Goal: Task Accomplishment & Management: Use online tool/utility

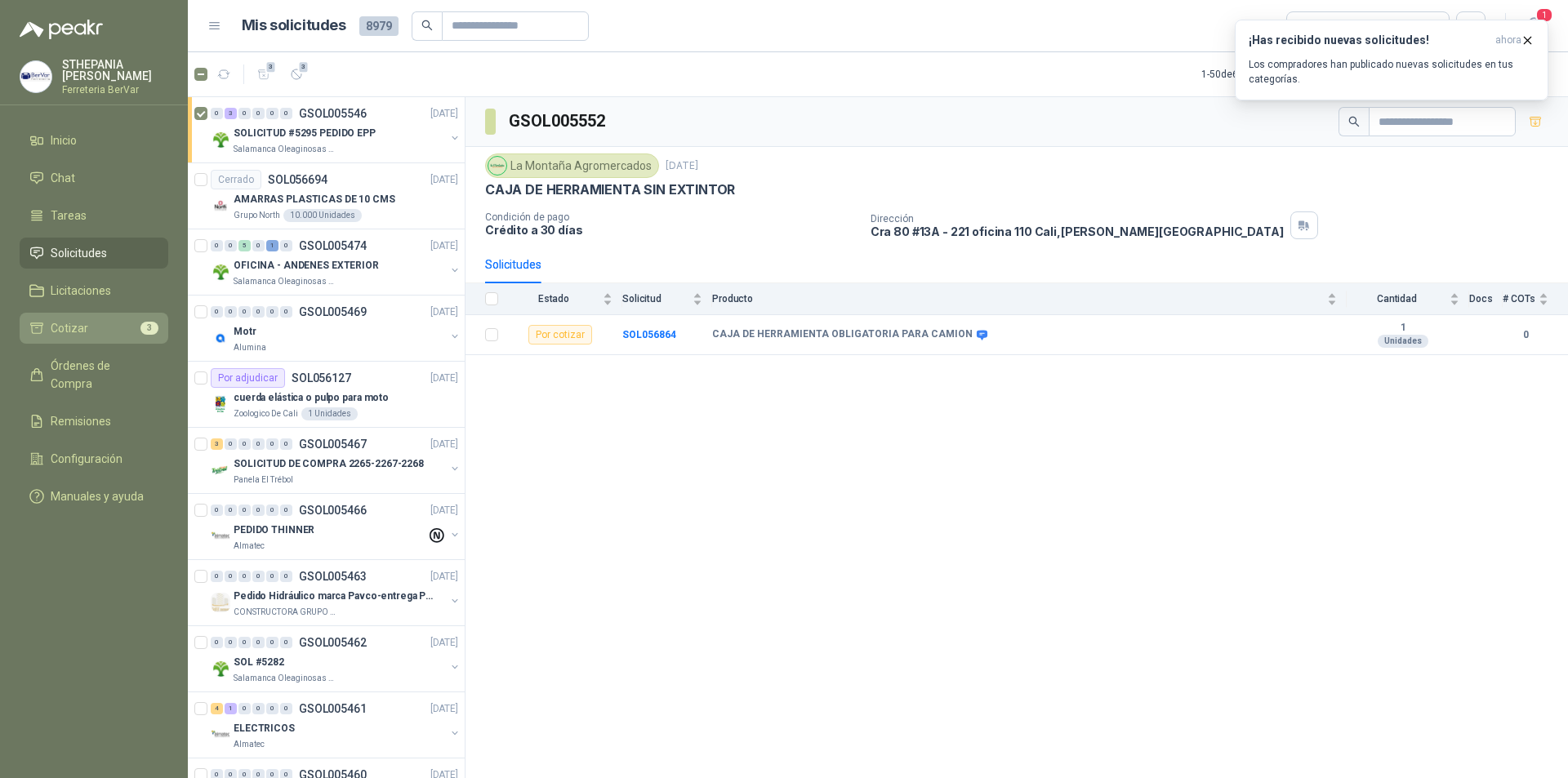
click at [150, 334] on span "3" at bounding box center [149, 328] width 18 height 13
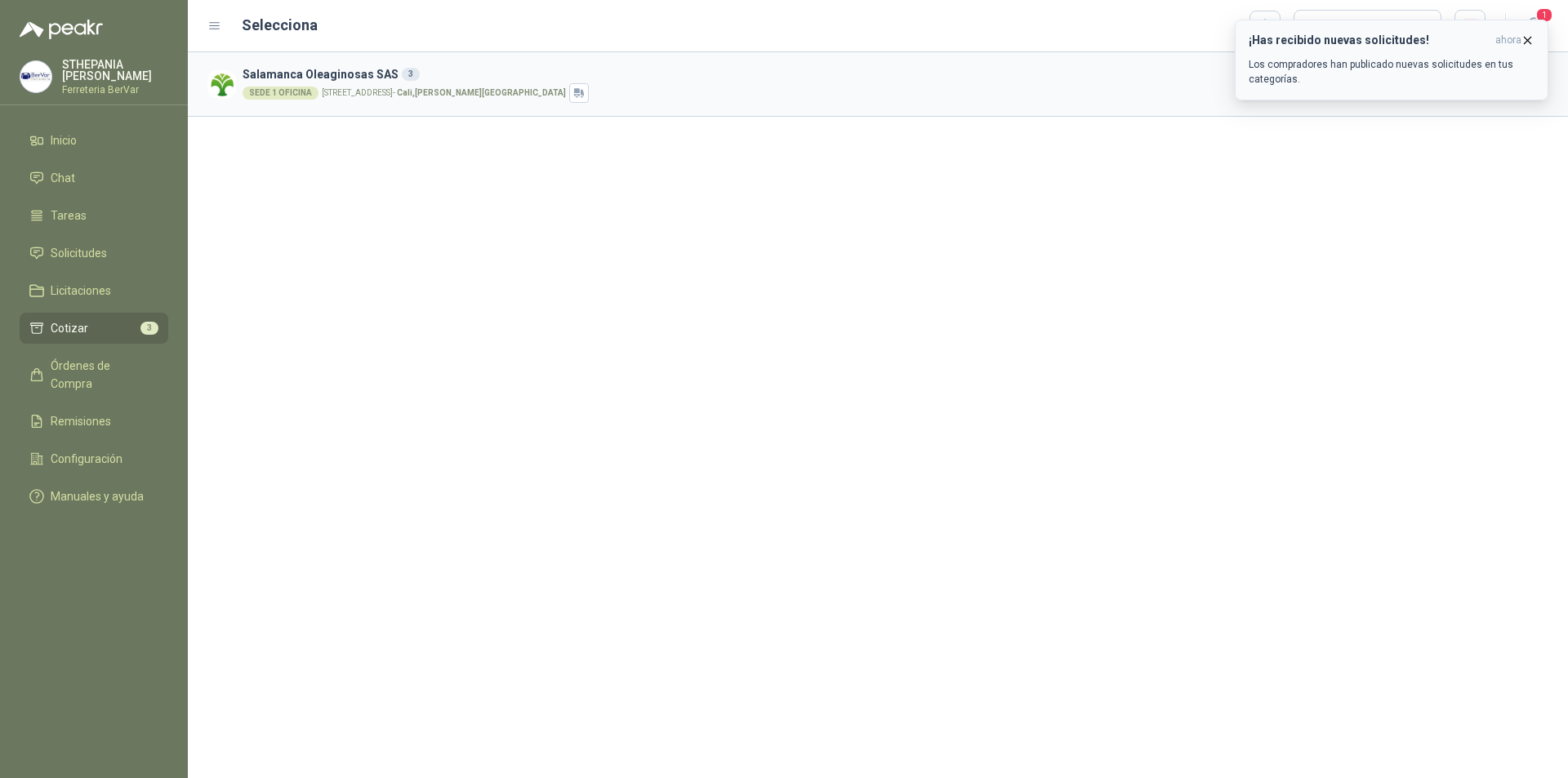
click at [1533, 37] on icon "button" at bounding box center [1528, 40] width 14 height 14
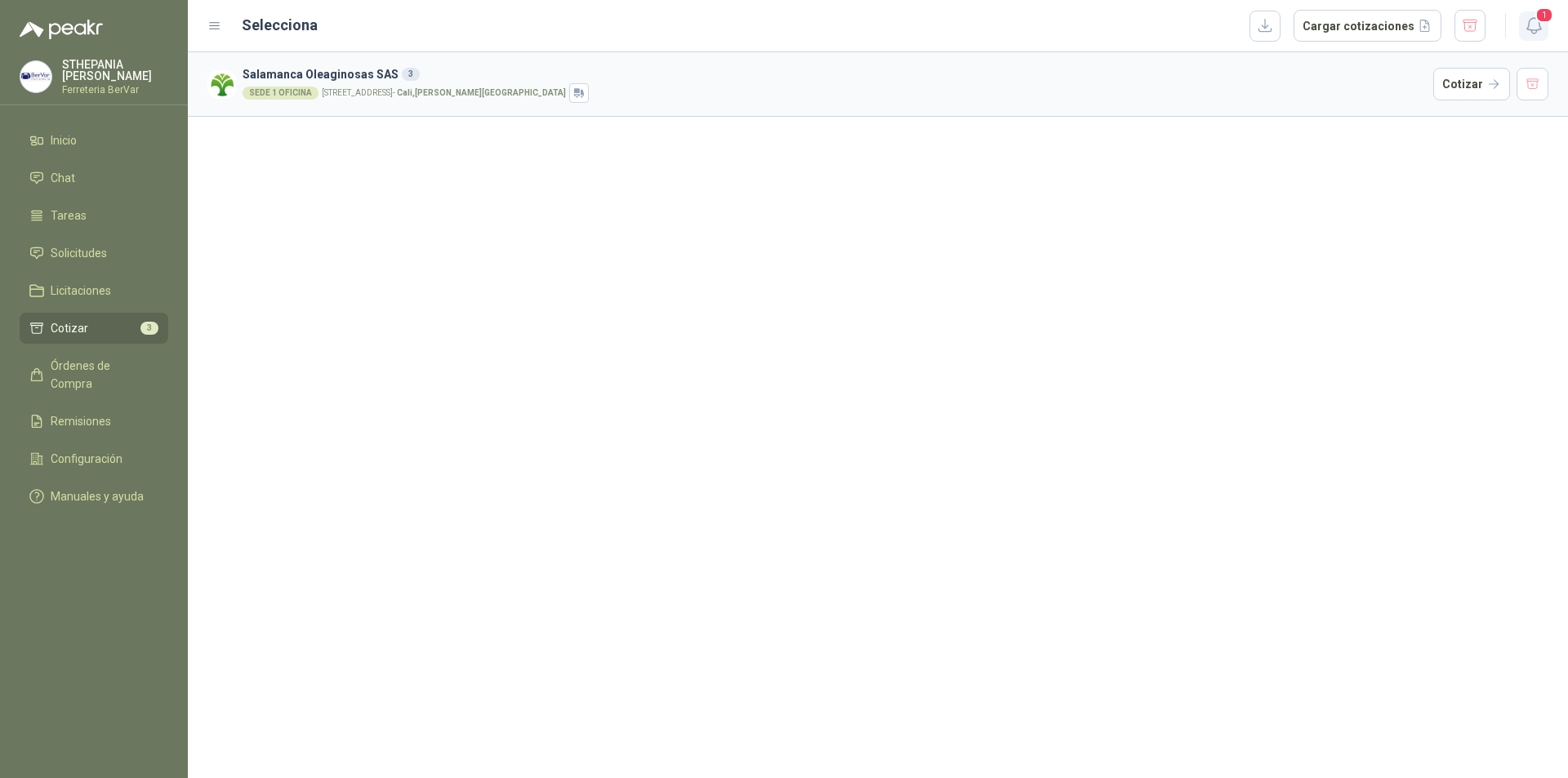
click at [1536, 26] on icon "button" at bounding box center [1534, 25] width 21 height 21
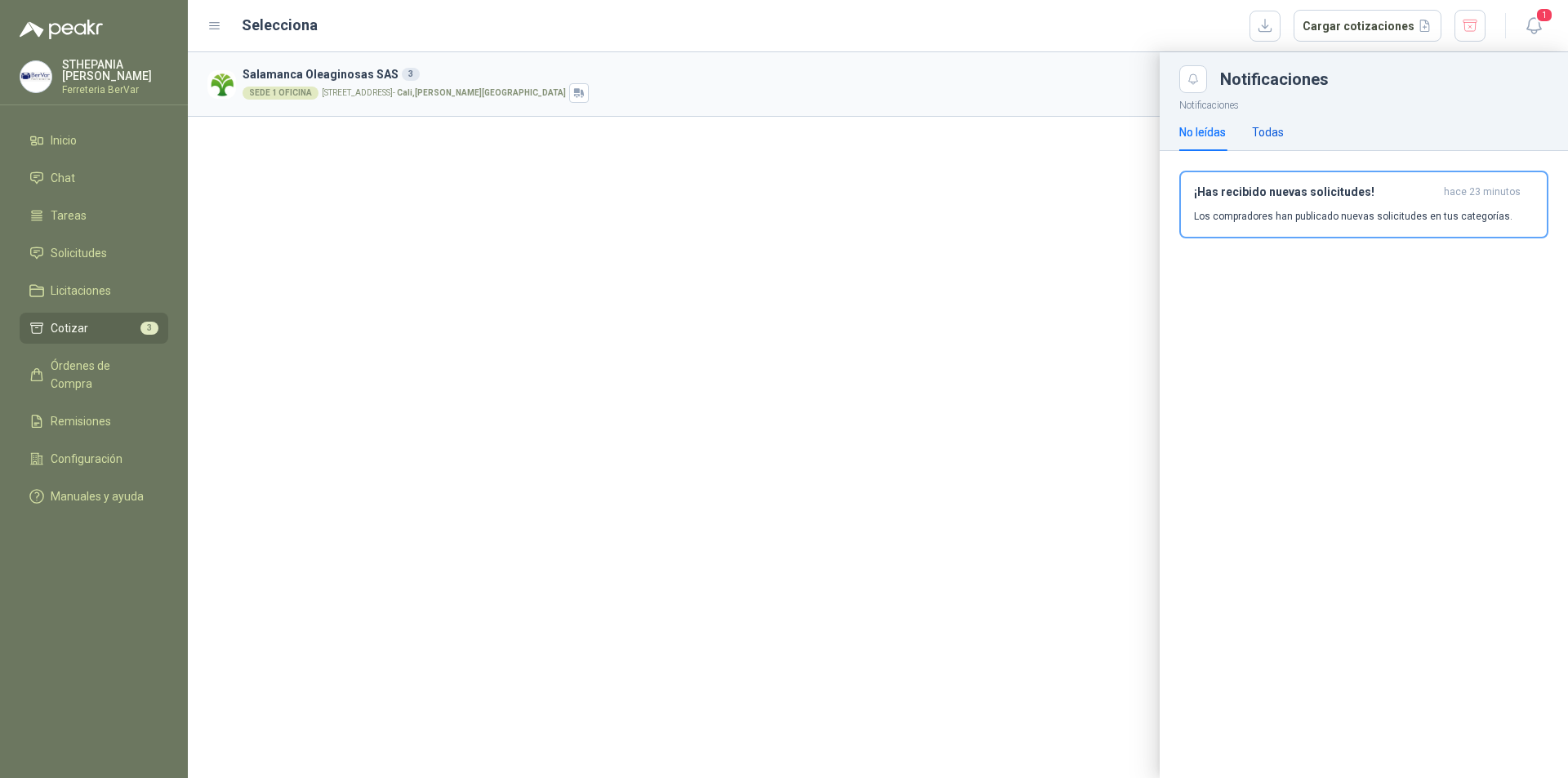
click at [1273, 133] on div "Todas" at bounding box center [1268, 132] width 32 height 18
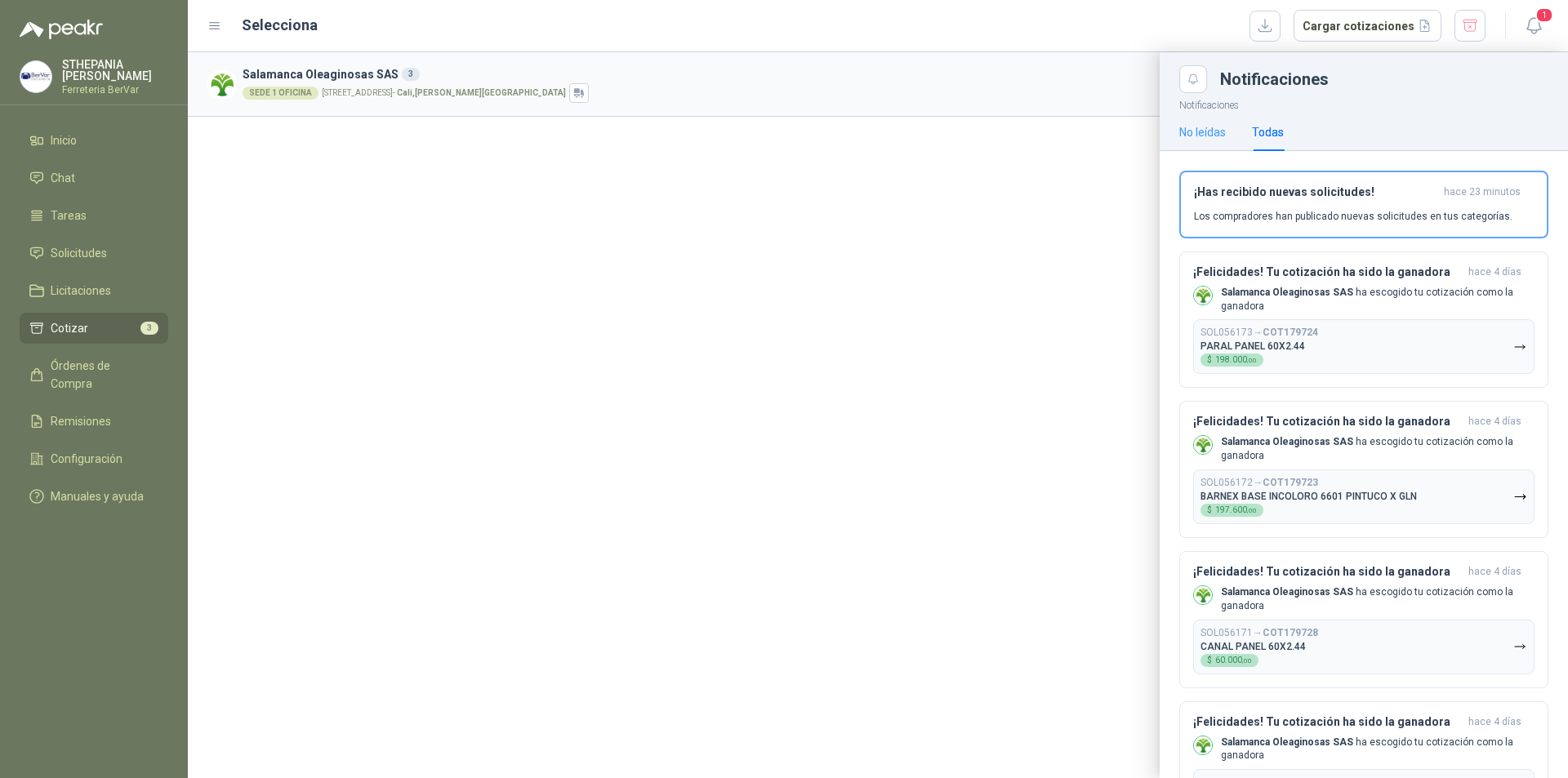
click at [1217, 146] on div "No leídas" at bounding box center [1202, 133] width 46 height 38
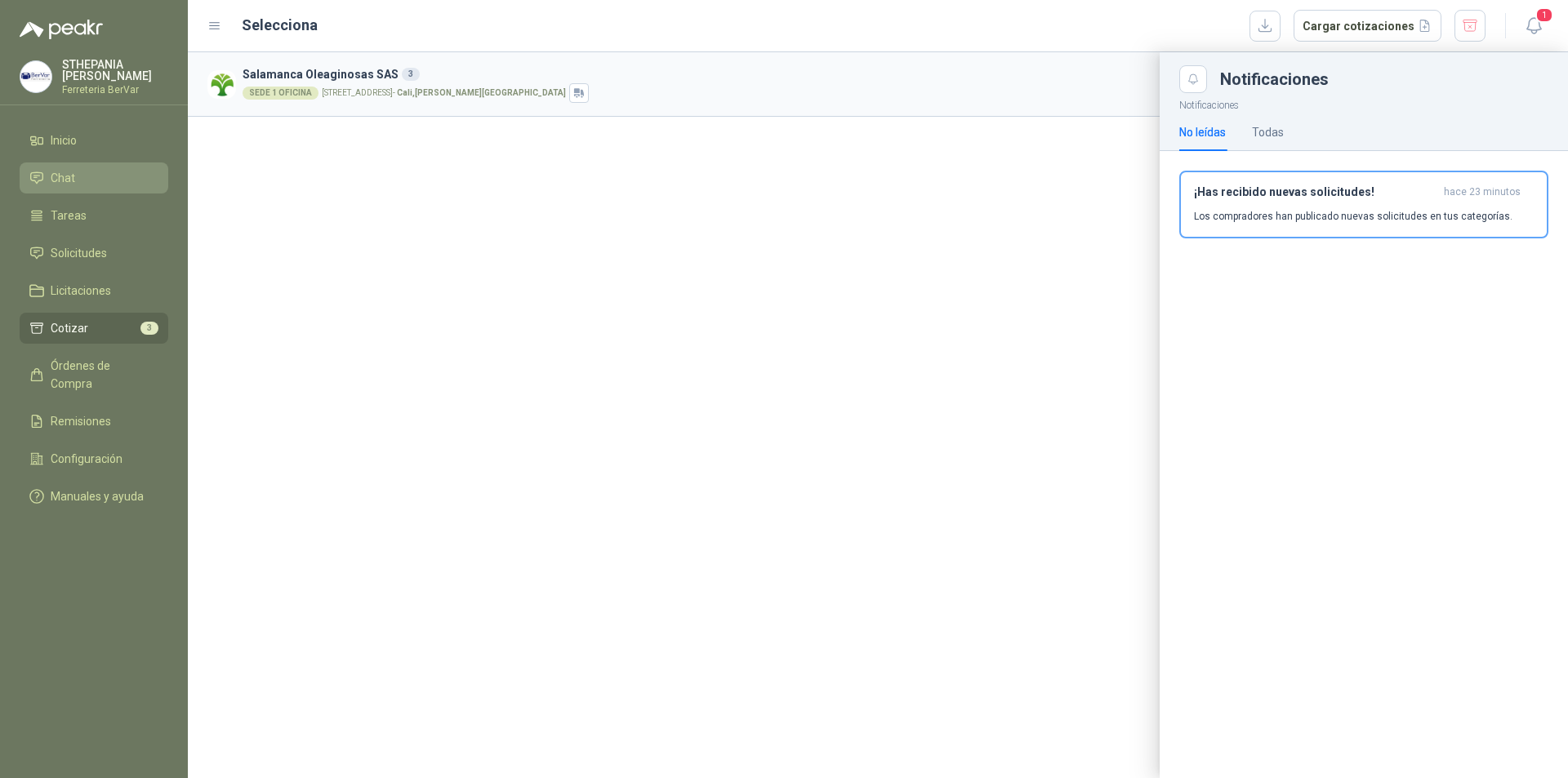
click at [82, 183] on li "Chat" at bounding box center [93, 178] width 129 height 18
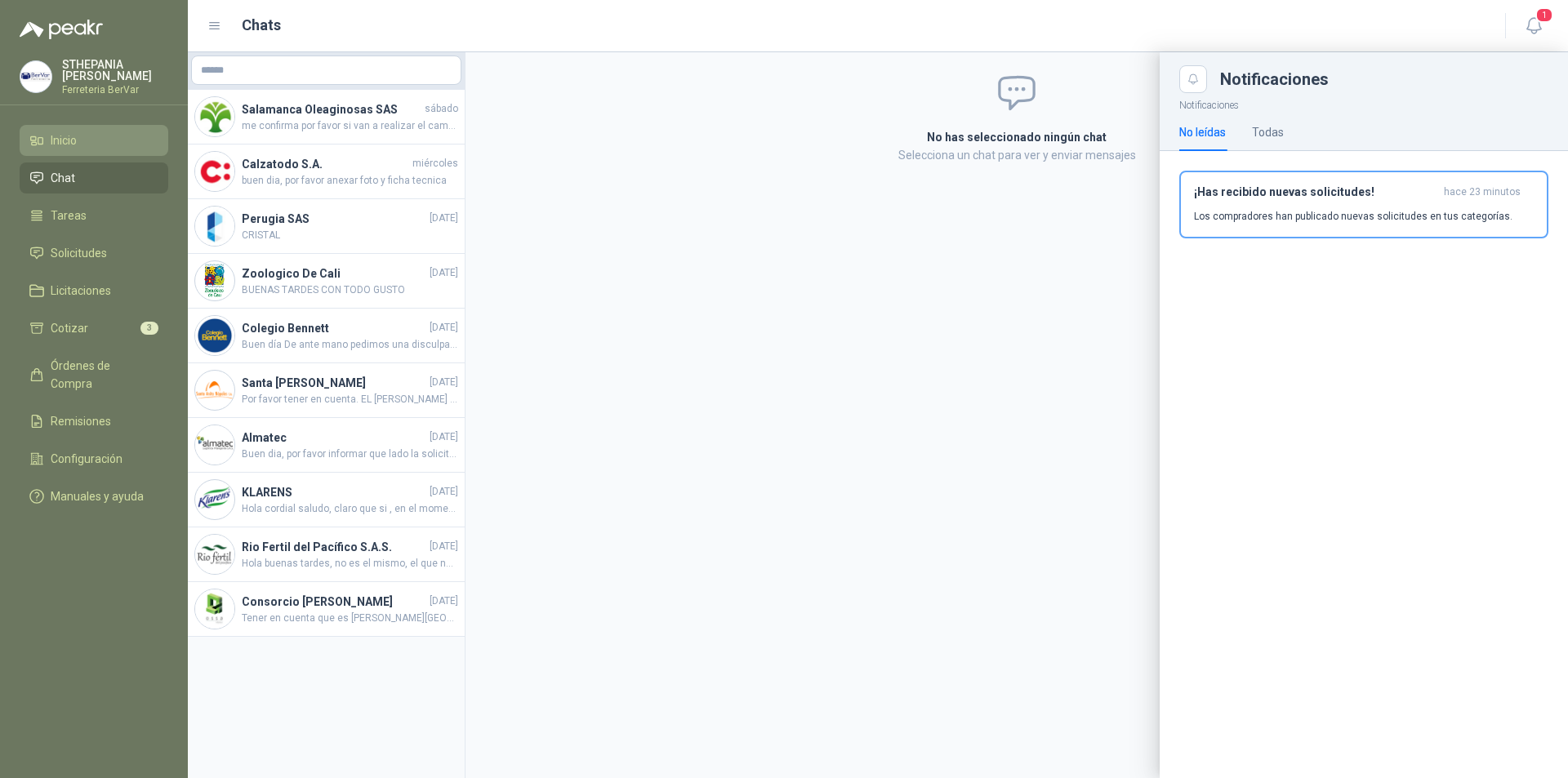
click at [112, 141] on li "Inicio" at bounding box center [93, 140] width 129 height 18
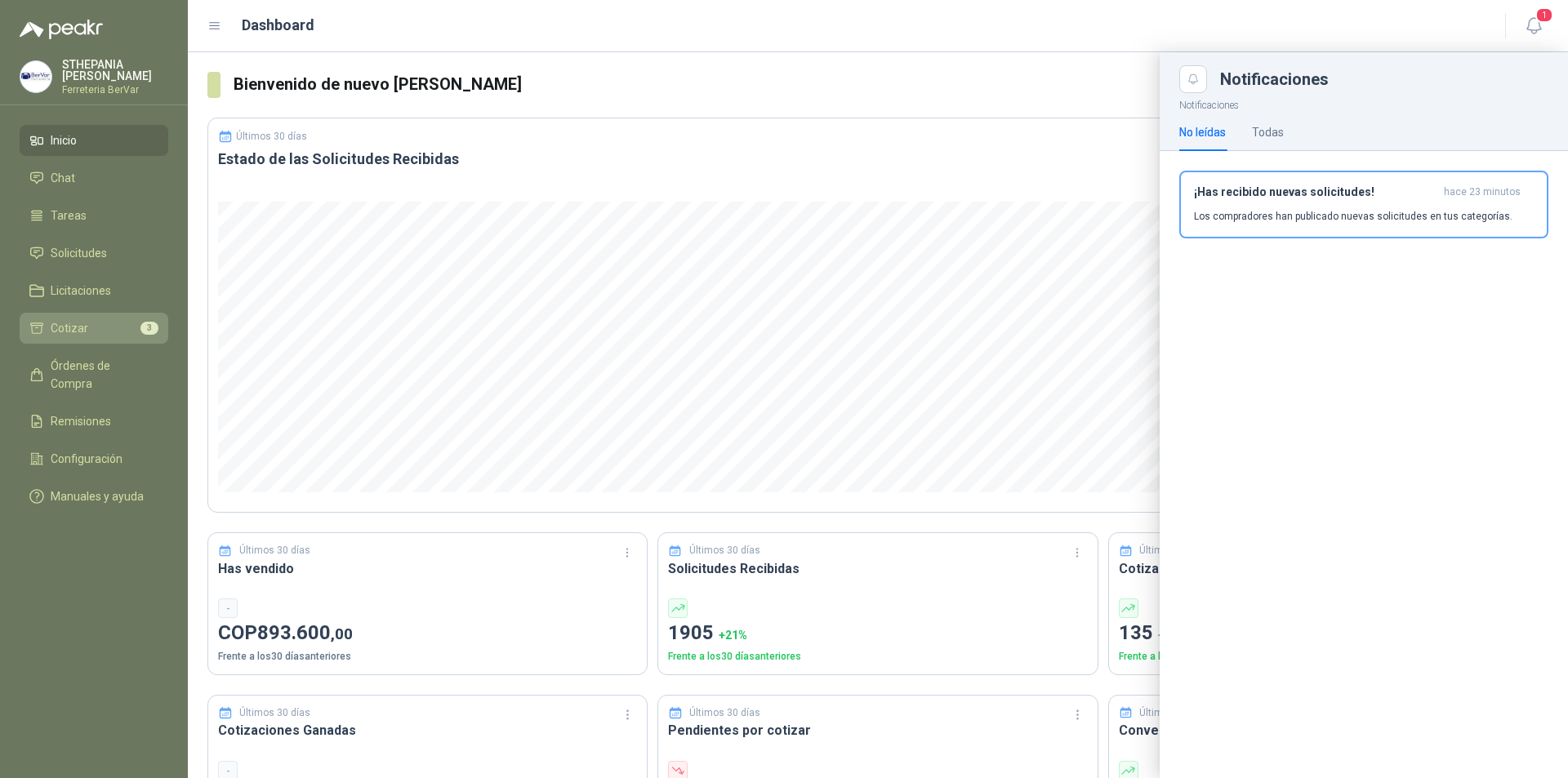
click at [97, 328] on li "Cotizar 3" at bounding box center [93, 327] width 129 height 18
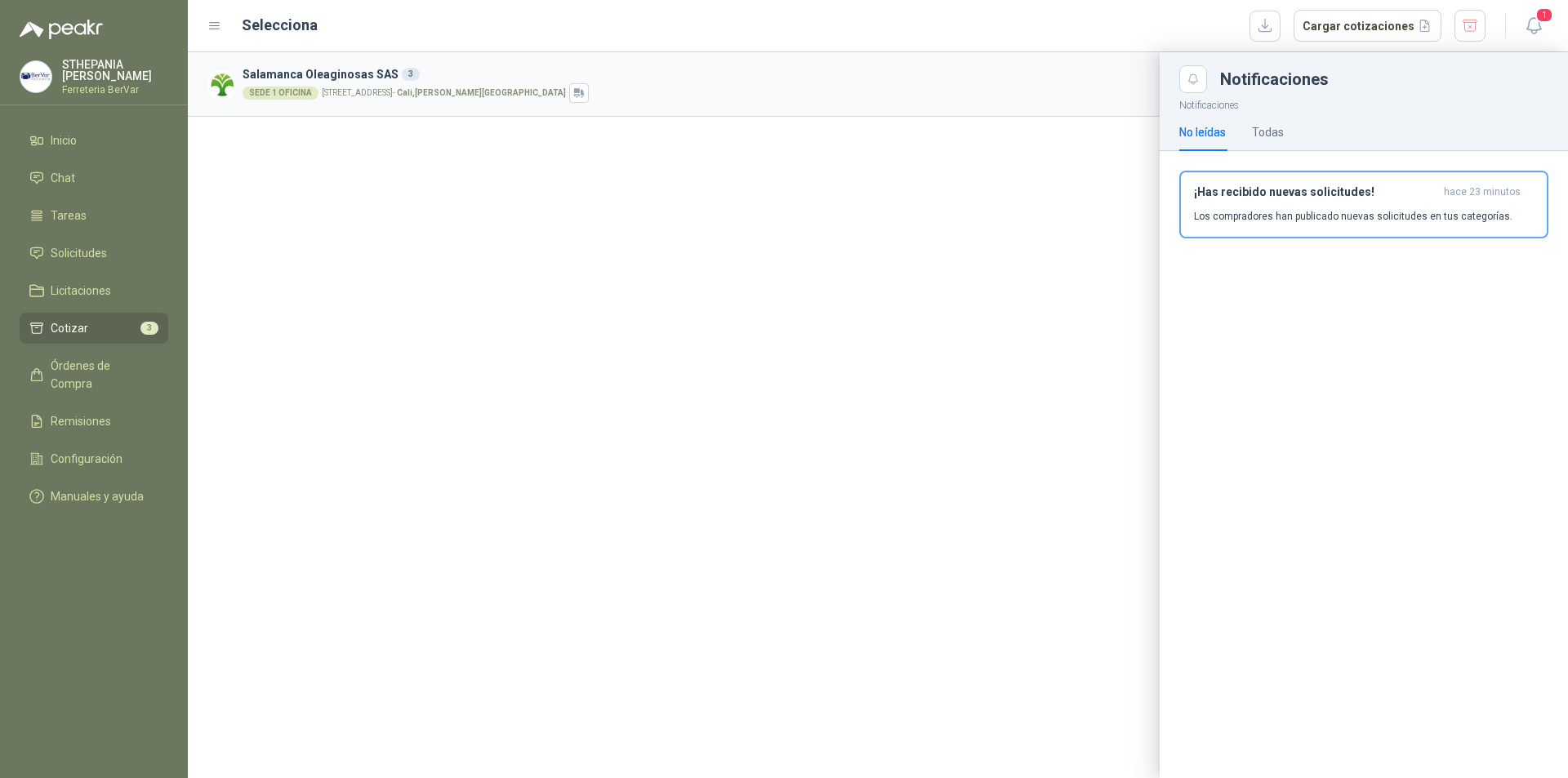
click at [605, 91] on div at bounding box center [878, 416] width 1380 height 726
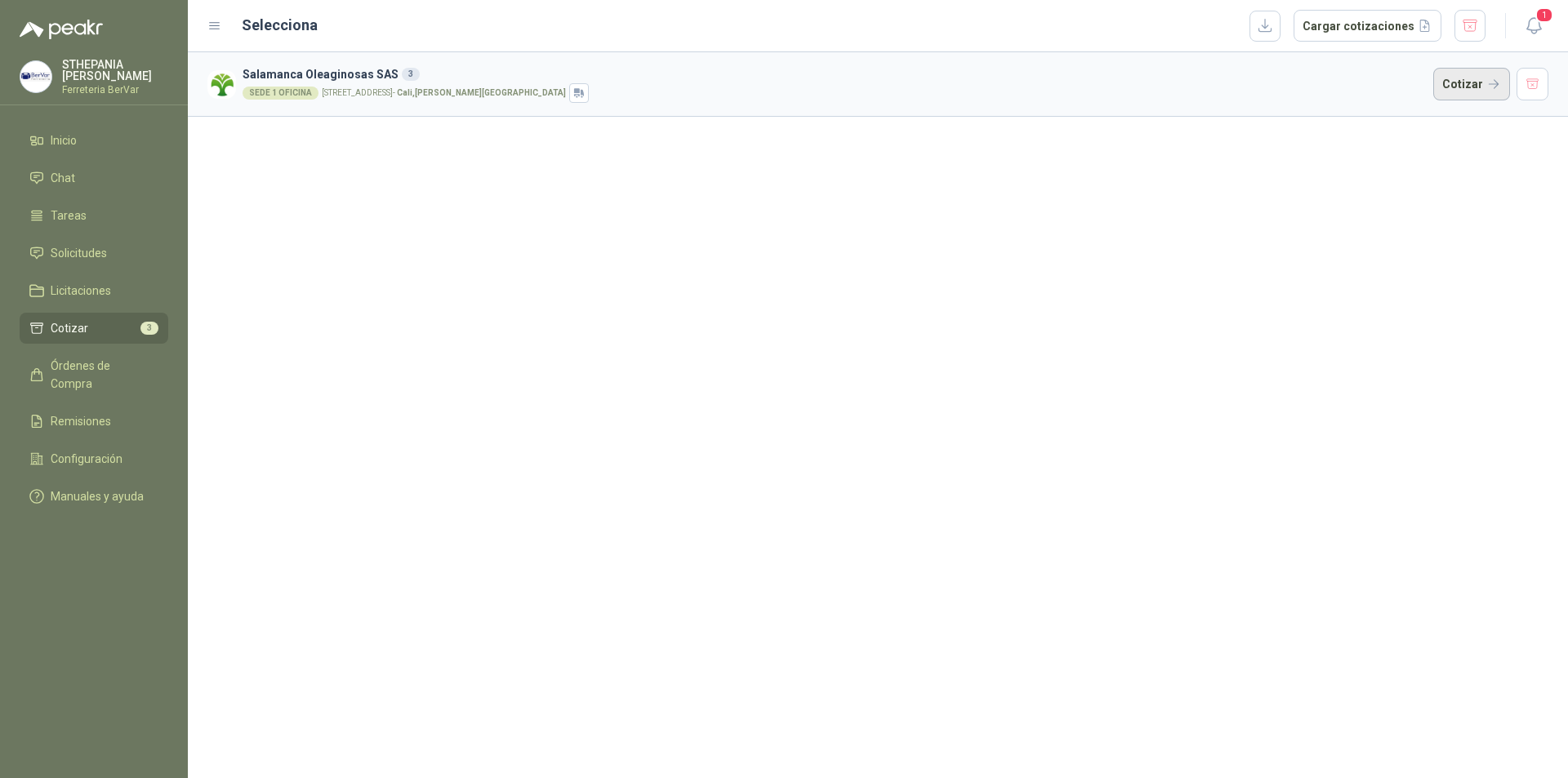
click at [1449, 92] on button "Cotizar" at bounding box center [1472, 84] width 77 height 33
click at [1534, 86] on button "button" at bounding box center [1532, 84] width 33 height 33
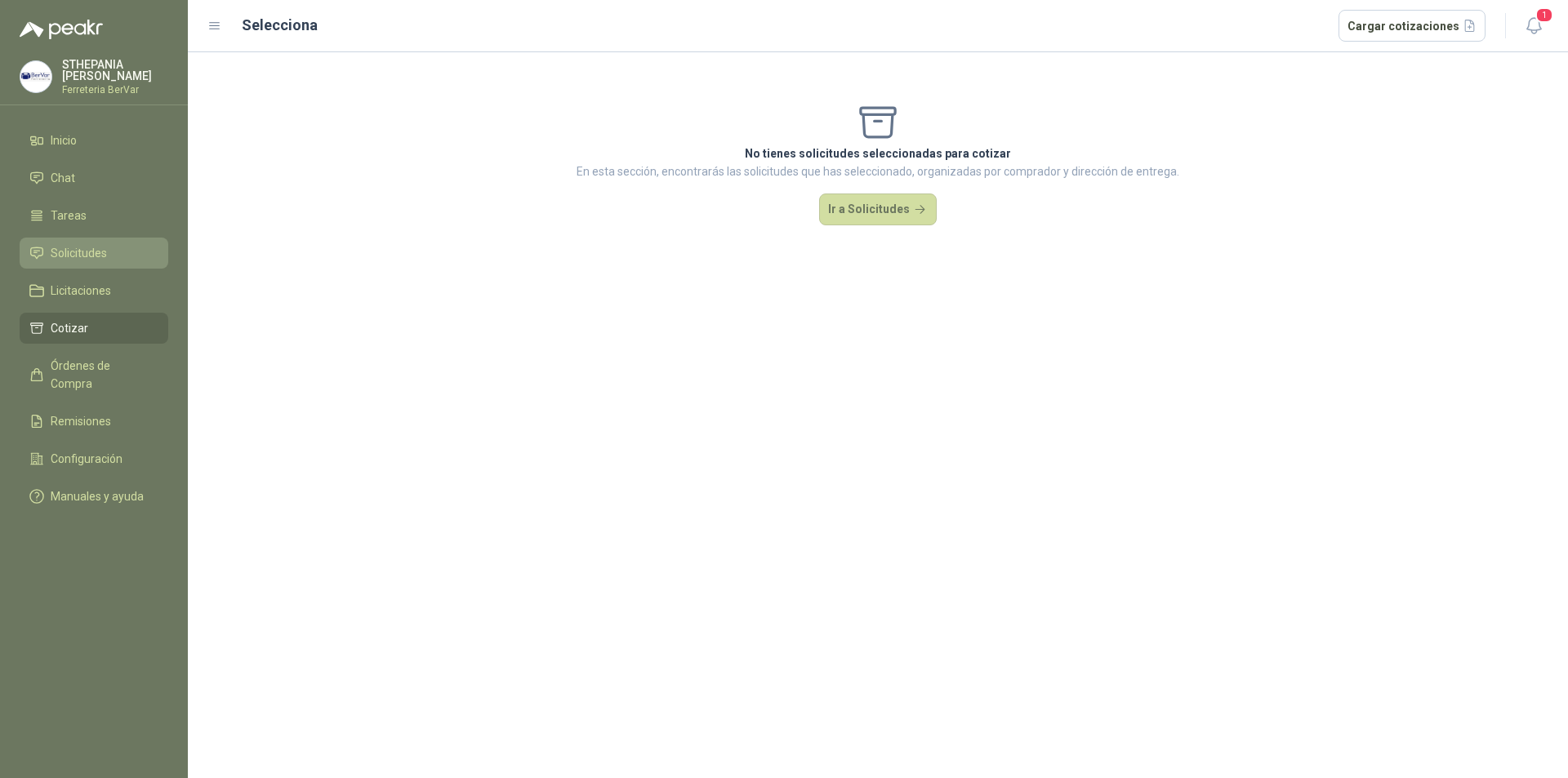
click at [123, 244] on link "Solicitudes" at bounding box center [94, 253] width 149 height 31
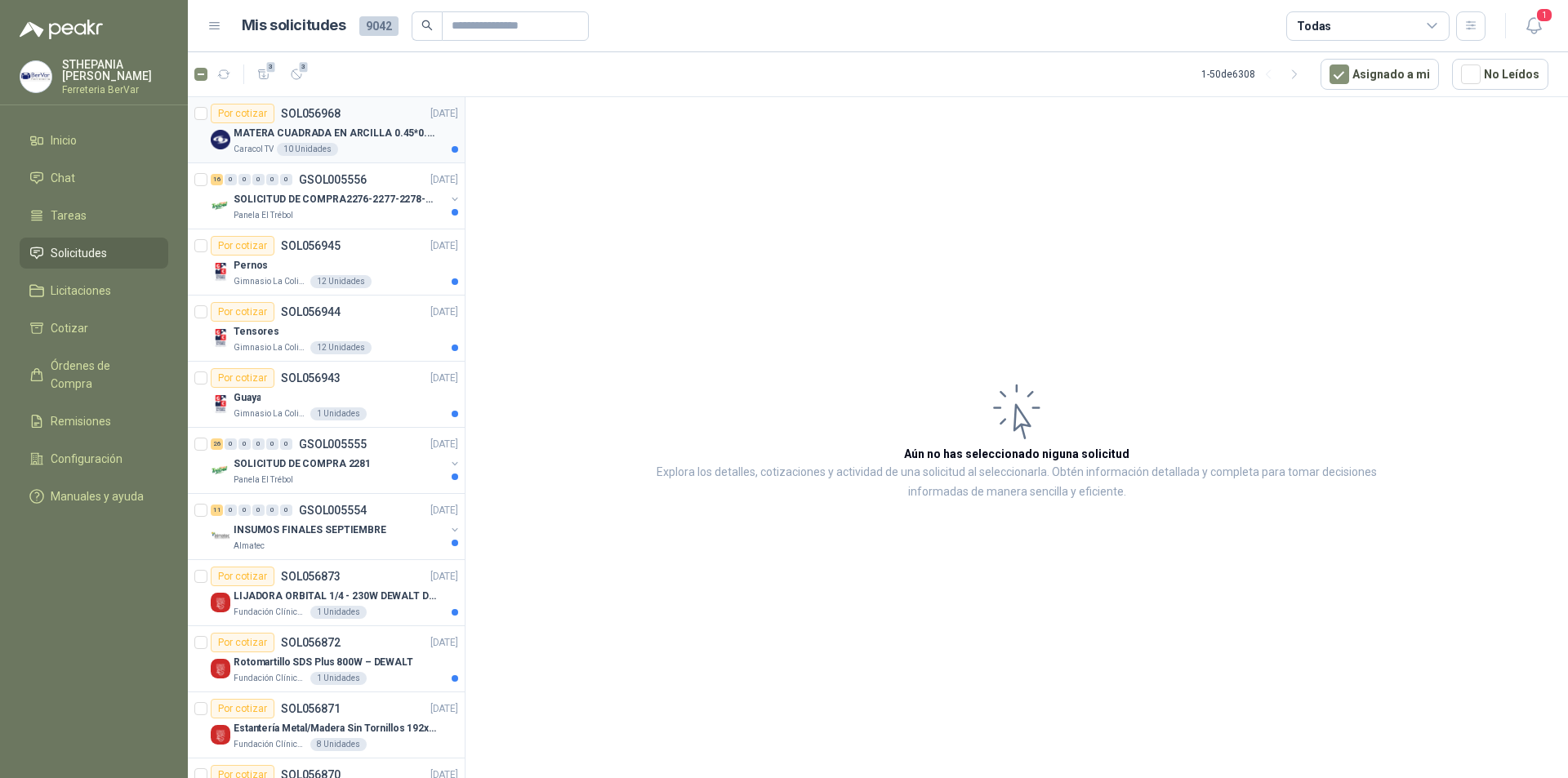
click at [430, 151] on div "Caracol TV 10 Unidades" at bounding box center [345, 150] width 225 height 13
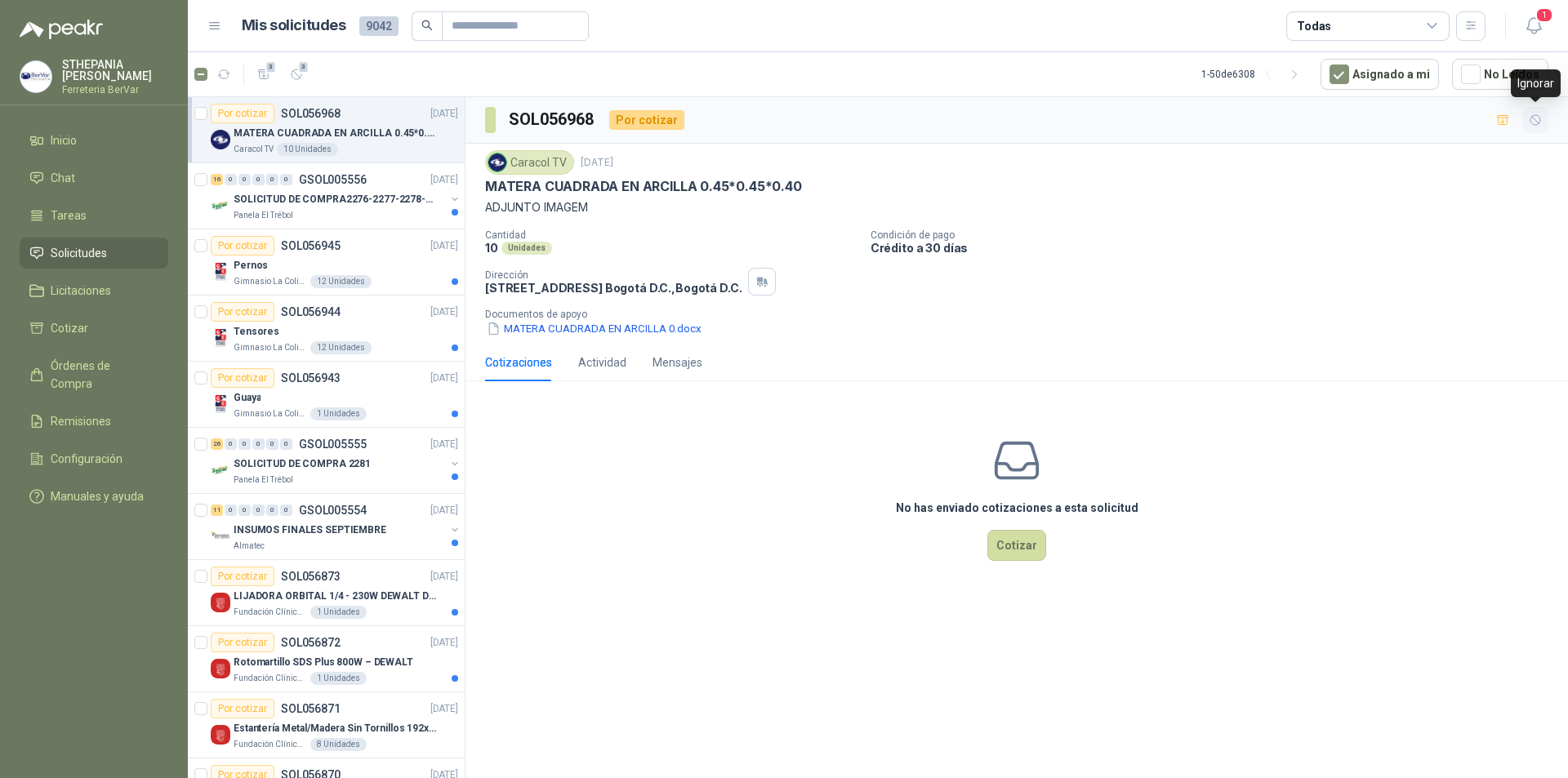
click at [1528, 120] on icon "button" at bounding box center [1535, 120] width 14 height 14
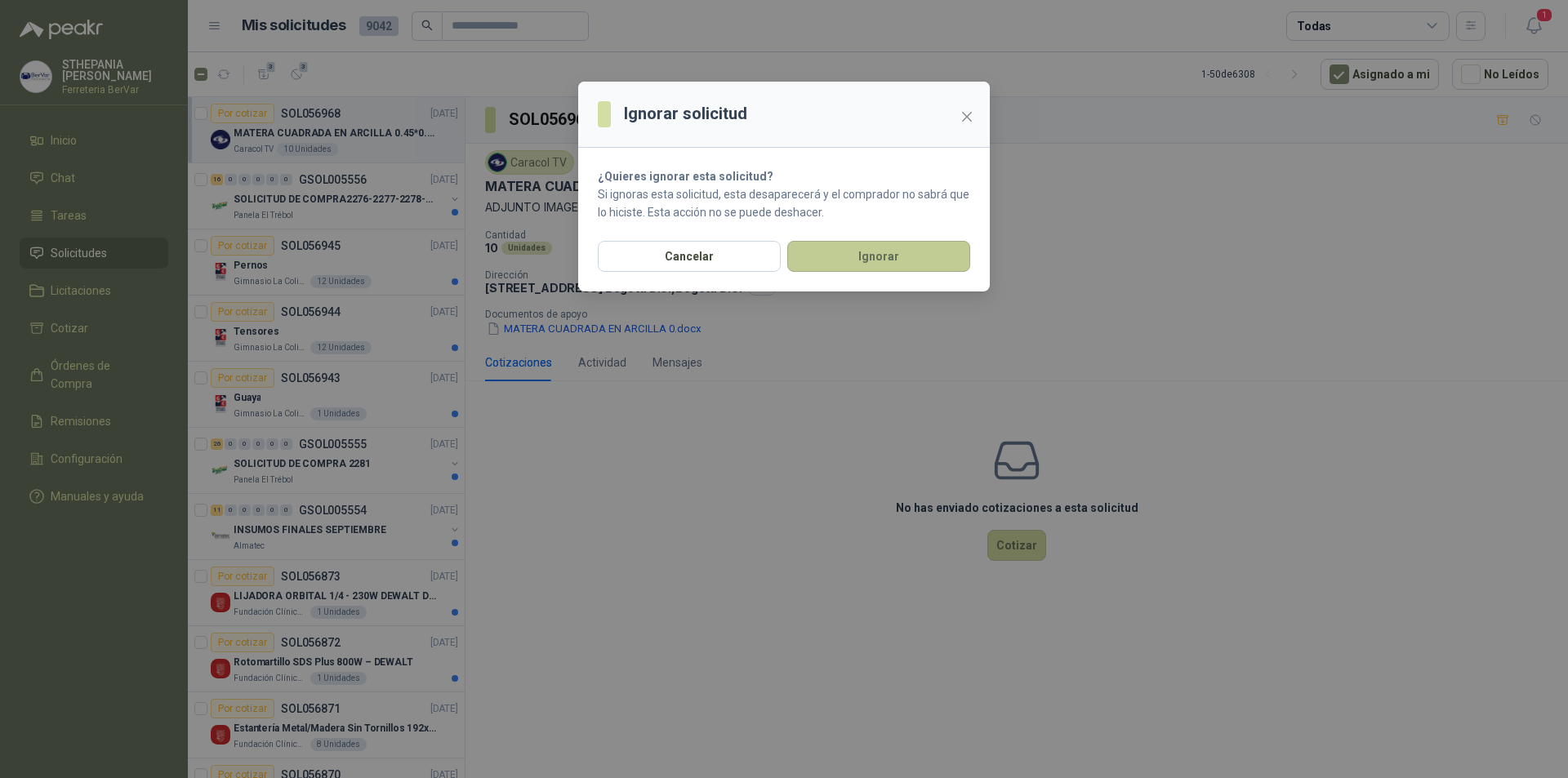
click at [845, 264] on button "Ignorar" at bounding box center [879, 256] width 182 height 31
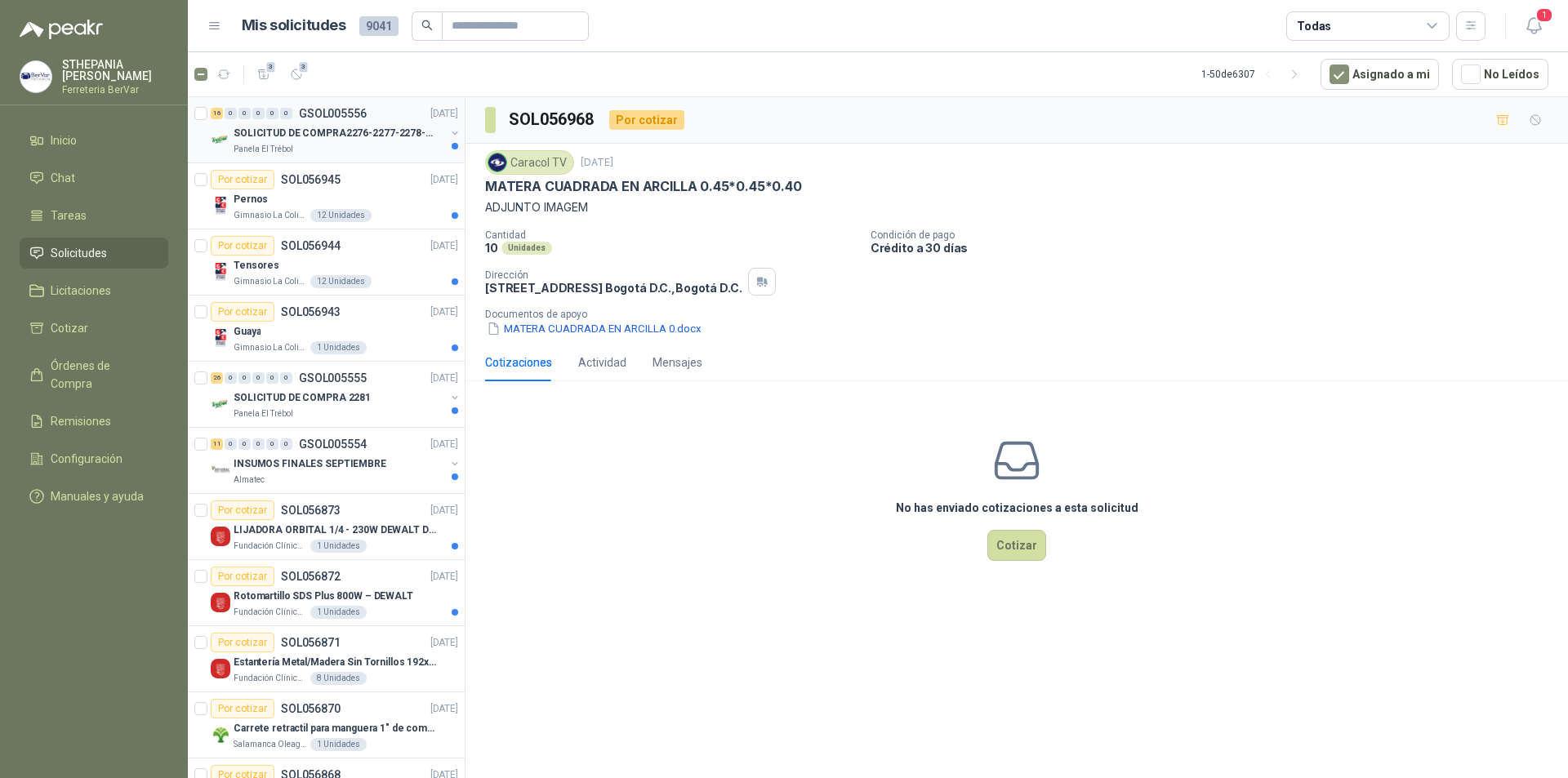
click at [282, 141] on div "SOLICITUD DE COMPRA2276-2277-2278-2284-2285-" at bounding box center [339, 133] width 212 height 20
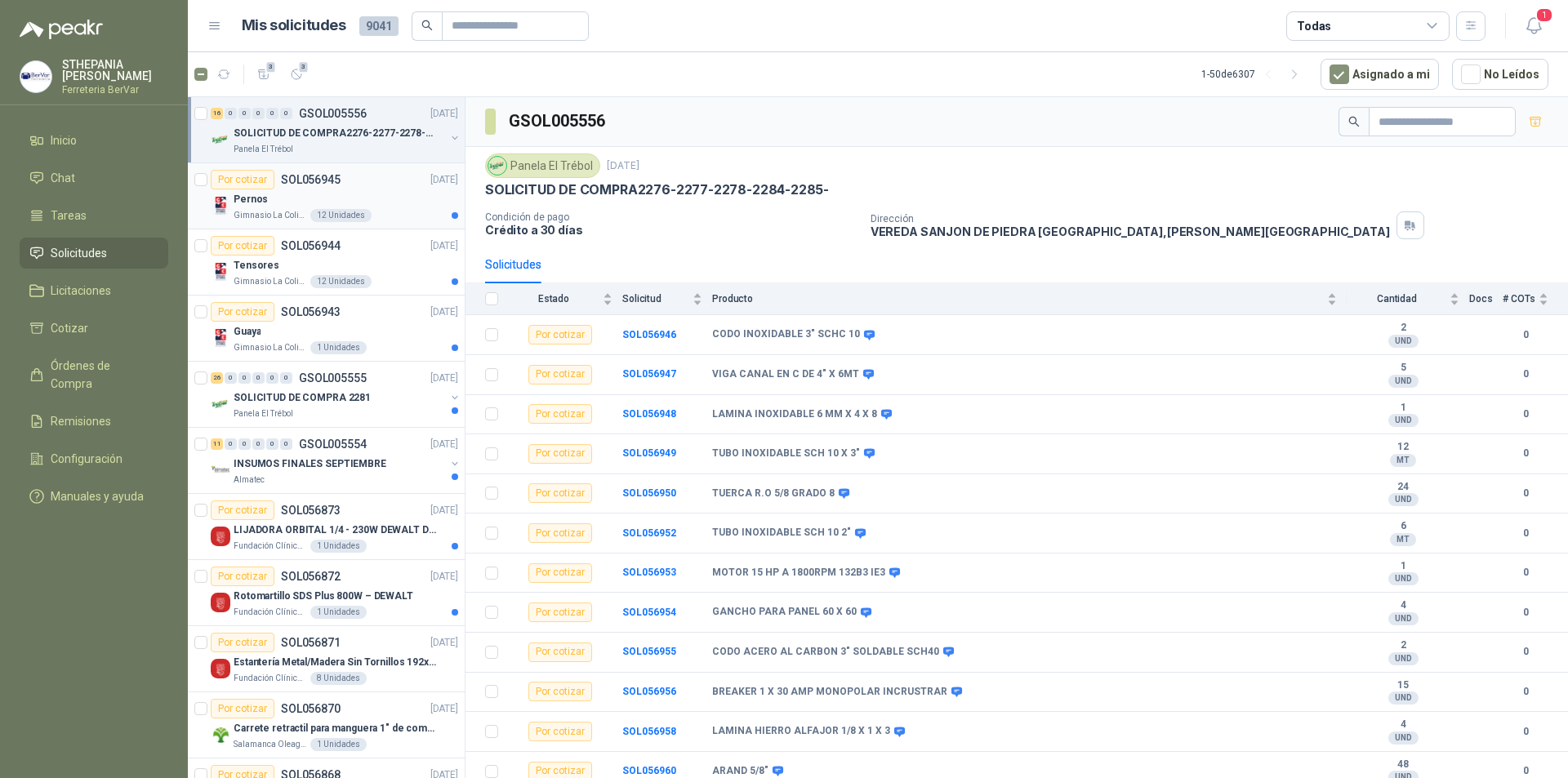
click at [393, 193] on div "Pernos" at bounding box center [345, 198] width 225 height 20
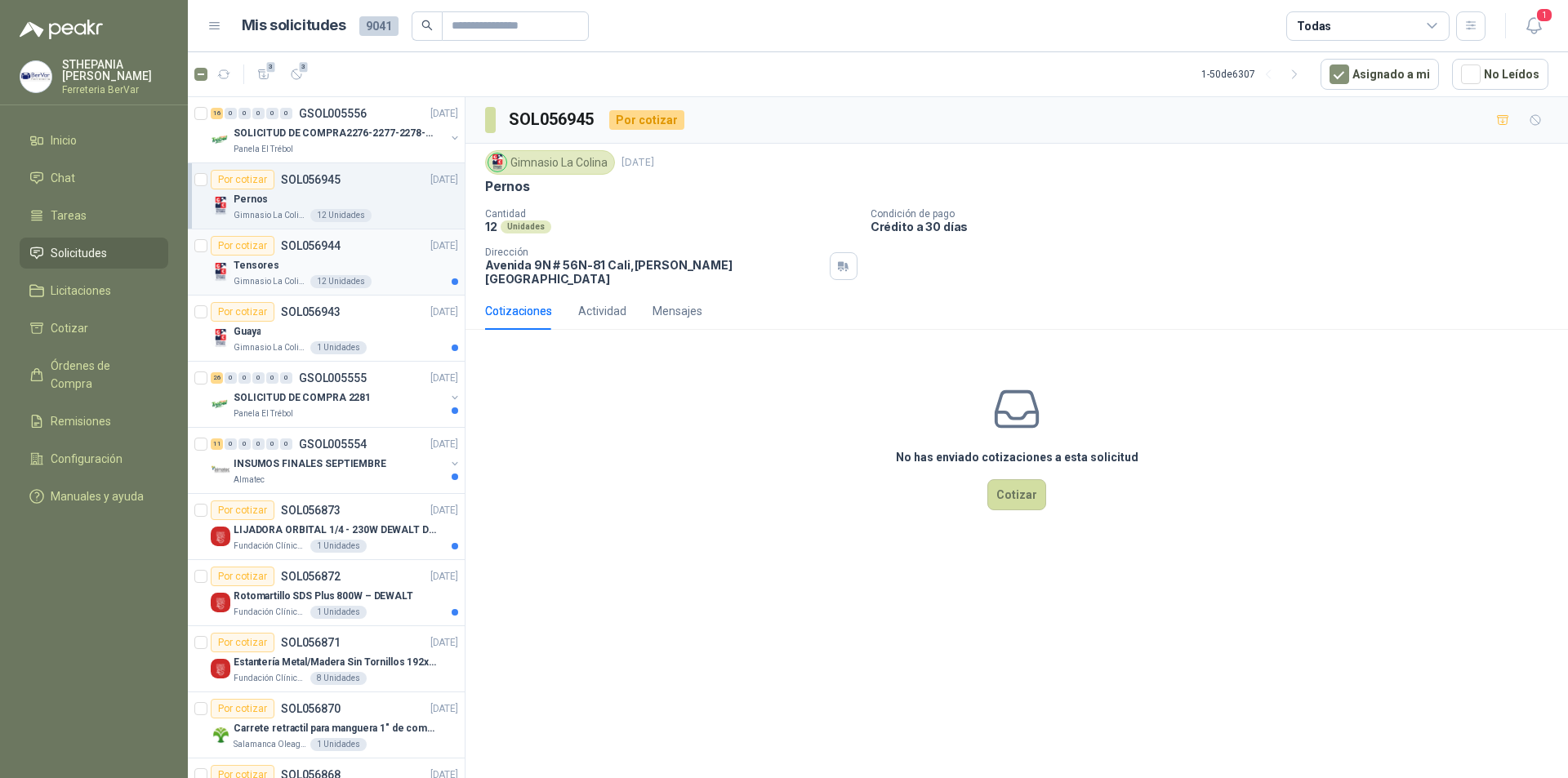
click at [396, 259] on div "Tensores" at bounding box center [345, 265] width 225 height 20
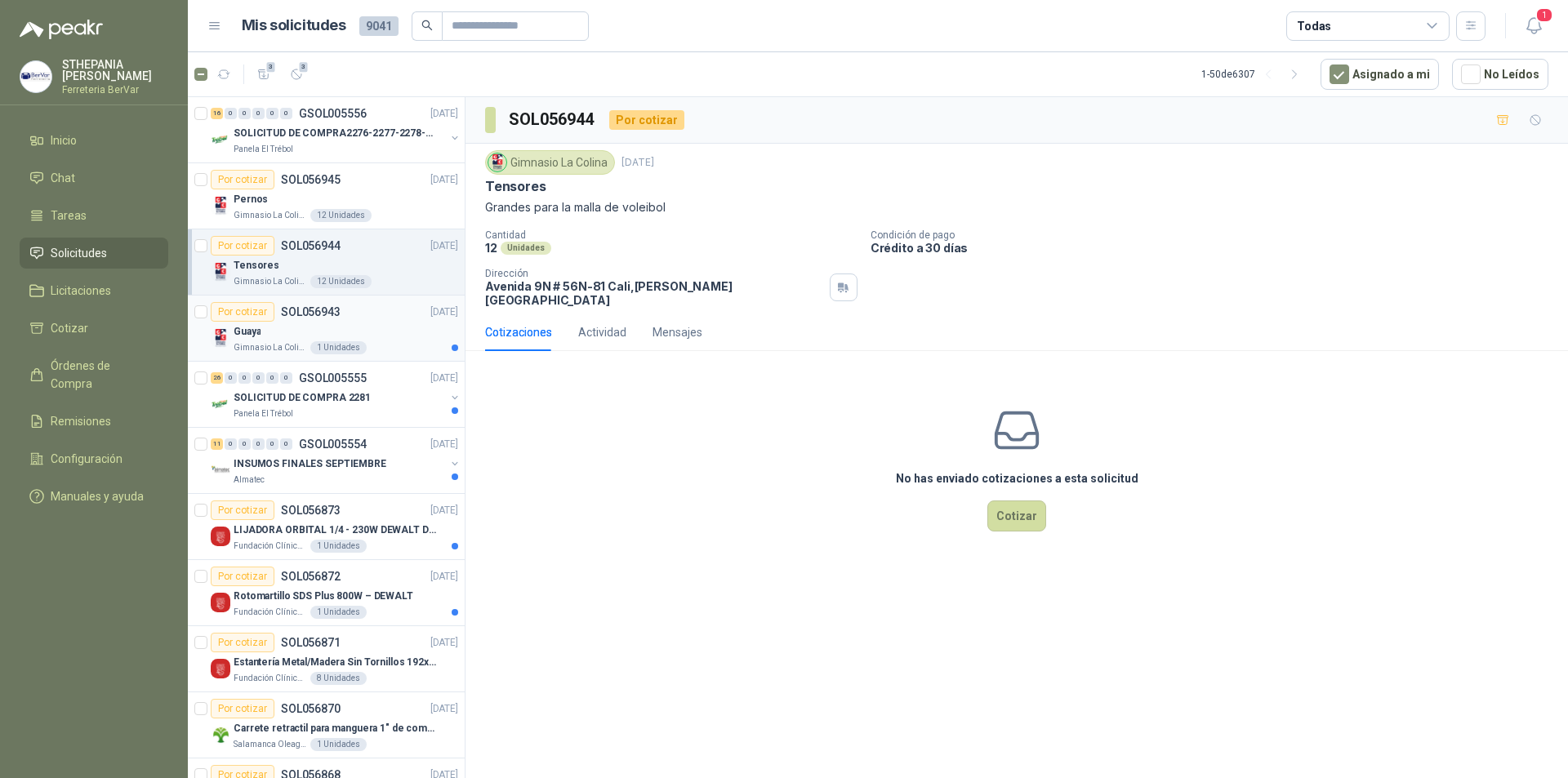
click at [407, 328] on div "Guaya" at bounding box center [345, 331] width 225 height 20
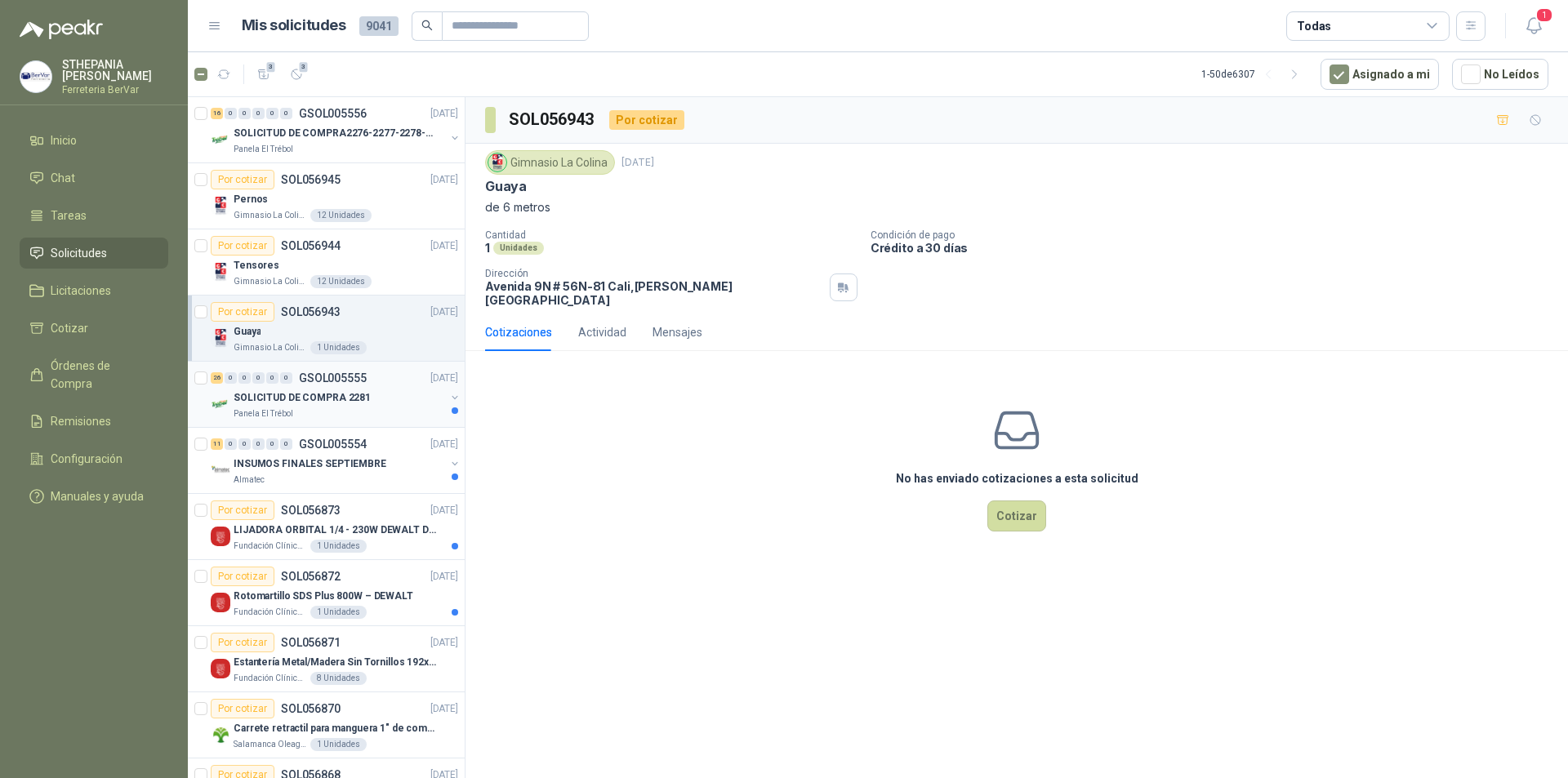
click at [405, 409] on div "Panela El Trébol" at bounding box center [339, 414] width 212 height 13
